Goal: Task Accomplishment & Management: Use online tool/utility

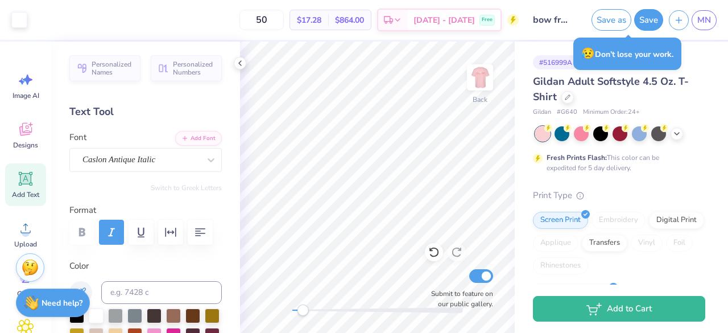
scroll to position [265, 0]
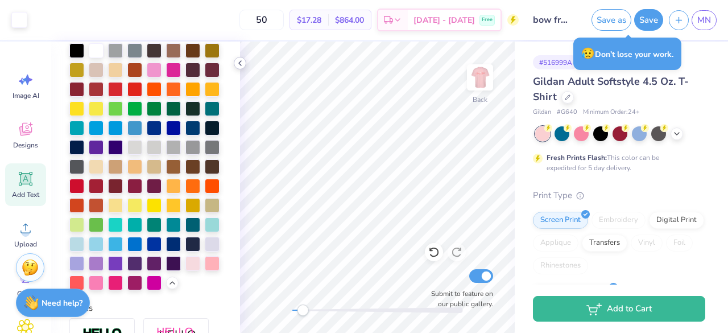
click at [238, 62] on icon at bounding box center [239, 63] width 9 height 9
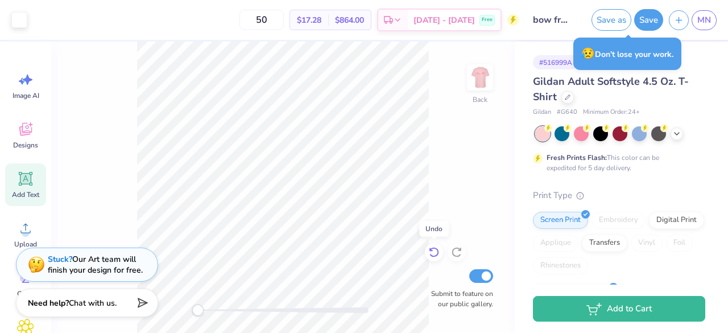
click at [430, 254] on icon at bounding box center [433, 251] width 11 height 11
click at [459, 253] on icon at bounding box center [456, 251] width 11 height 11
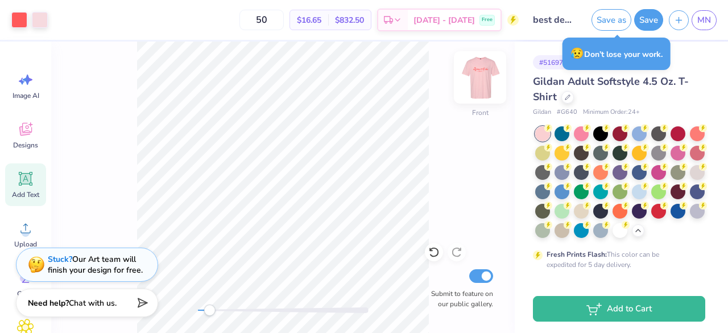
click at [477, 81] on img at bounding box center [479, 77] width 45 height 45
click at [477, 81] on img at bounding box center [479, 77] width 23 height 23
click at [489, 76] on img at bounding box center [479, 77] width 45 height 45
click at [650, 16] on button "Save" at bounding box center [648, 18] width 29 height 22
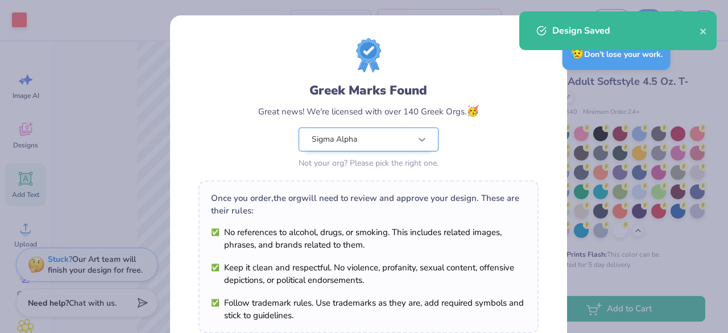
scroll to position [198, 0]
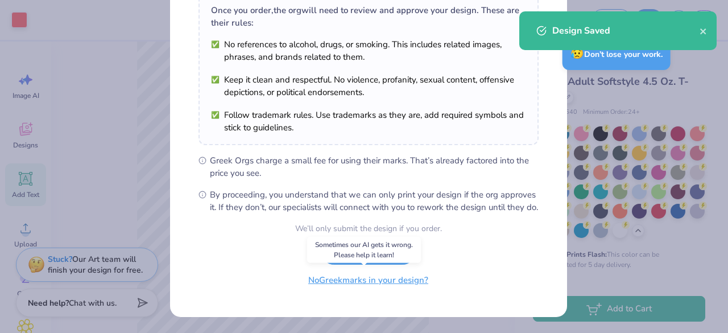
click at [381, 280] on button "No Greek marks in your design?" at bounding box center [367, 279] width 139 height 23
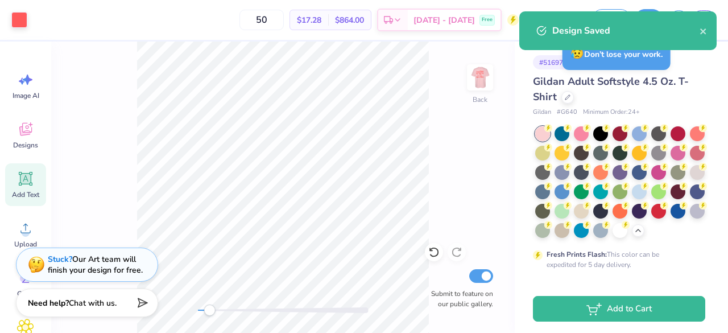
scroll to position [31, 0]
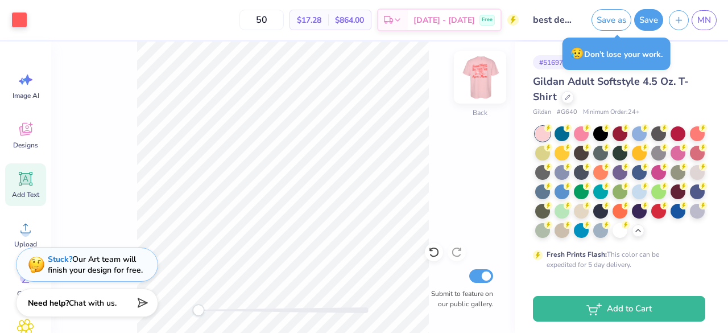
click at [477, 80] on img at bounding box center [479, 77] width 45 height 45
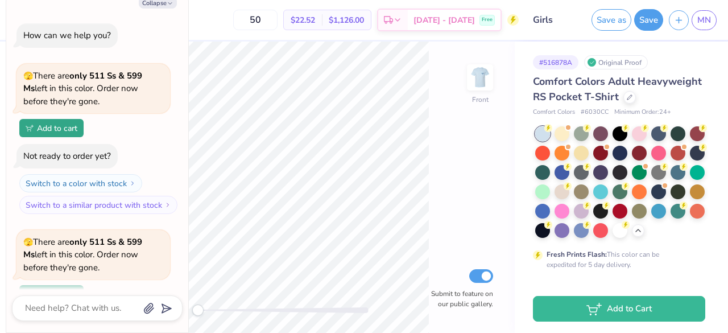
scroll to position [160, 0]
